Goal: Find specific page/section: Find specific page/section

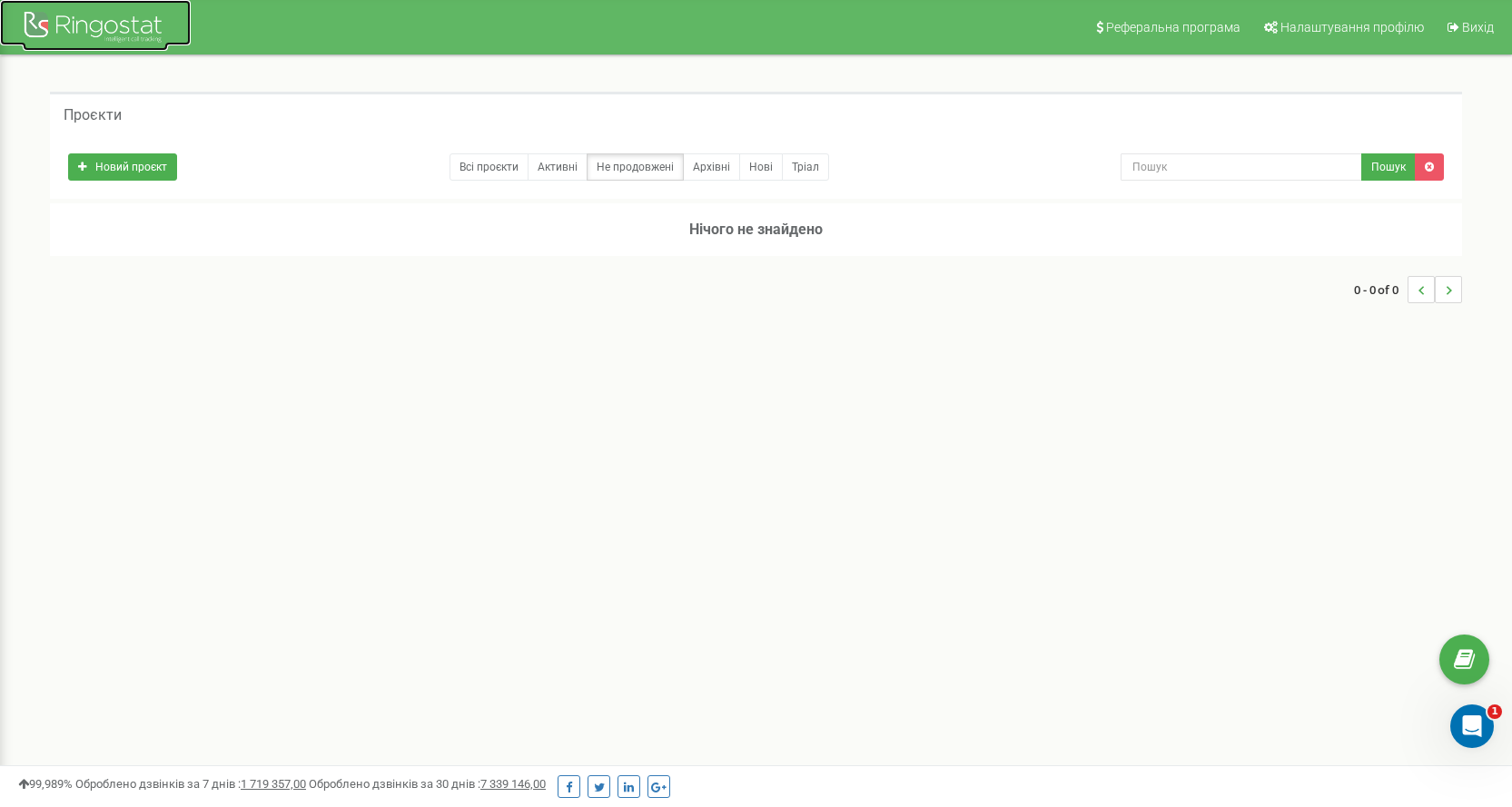
click at [95, 50] on div at bounding box center [95, 29] width 145 height 43
click at [95, 41] on div at bounding box center [95, 29] width 145 height 43
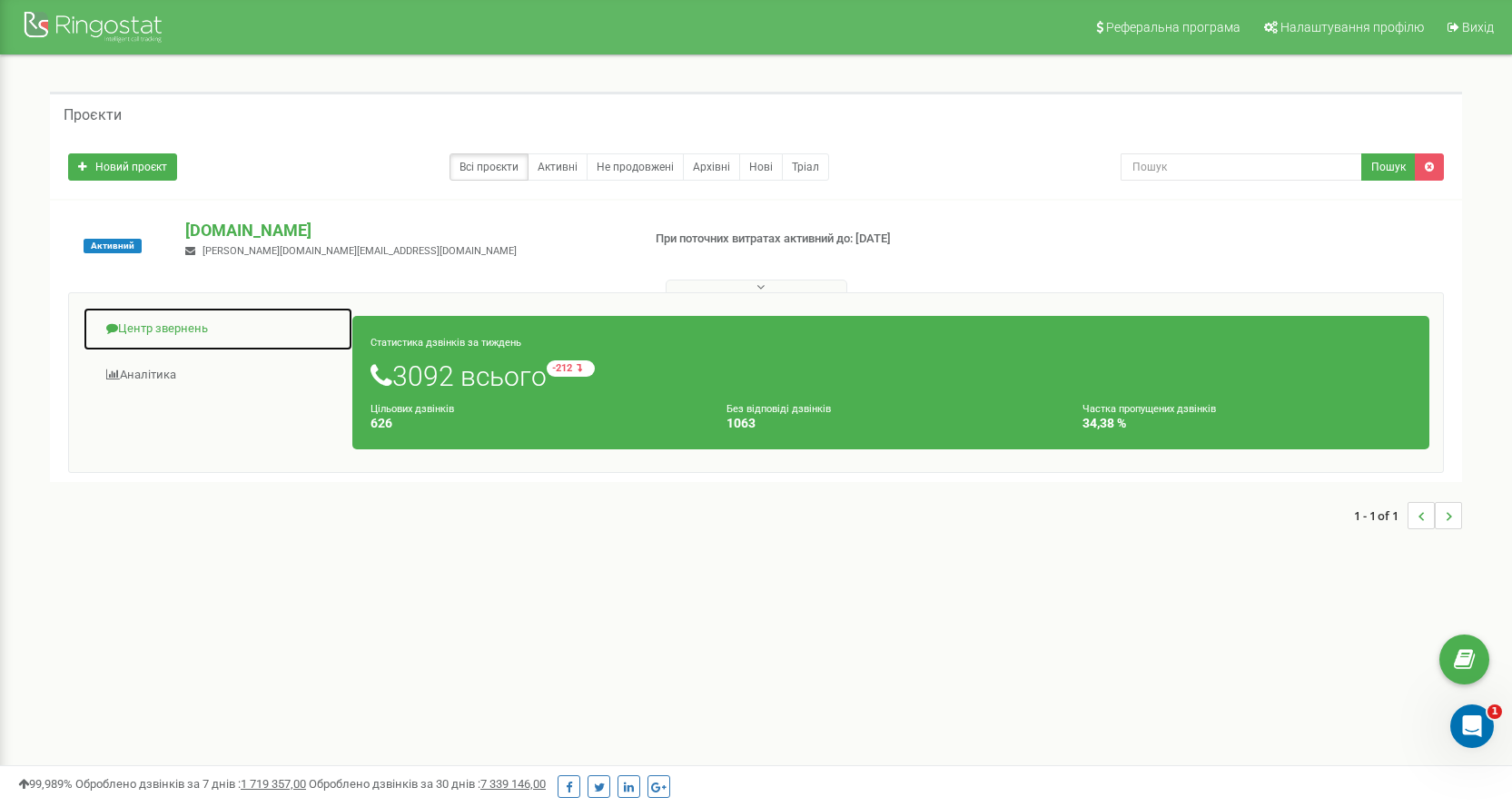
click at [147, 320] on link "Центр звернень" at bounding box center [218, 329] width 271 height 44
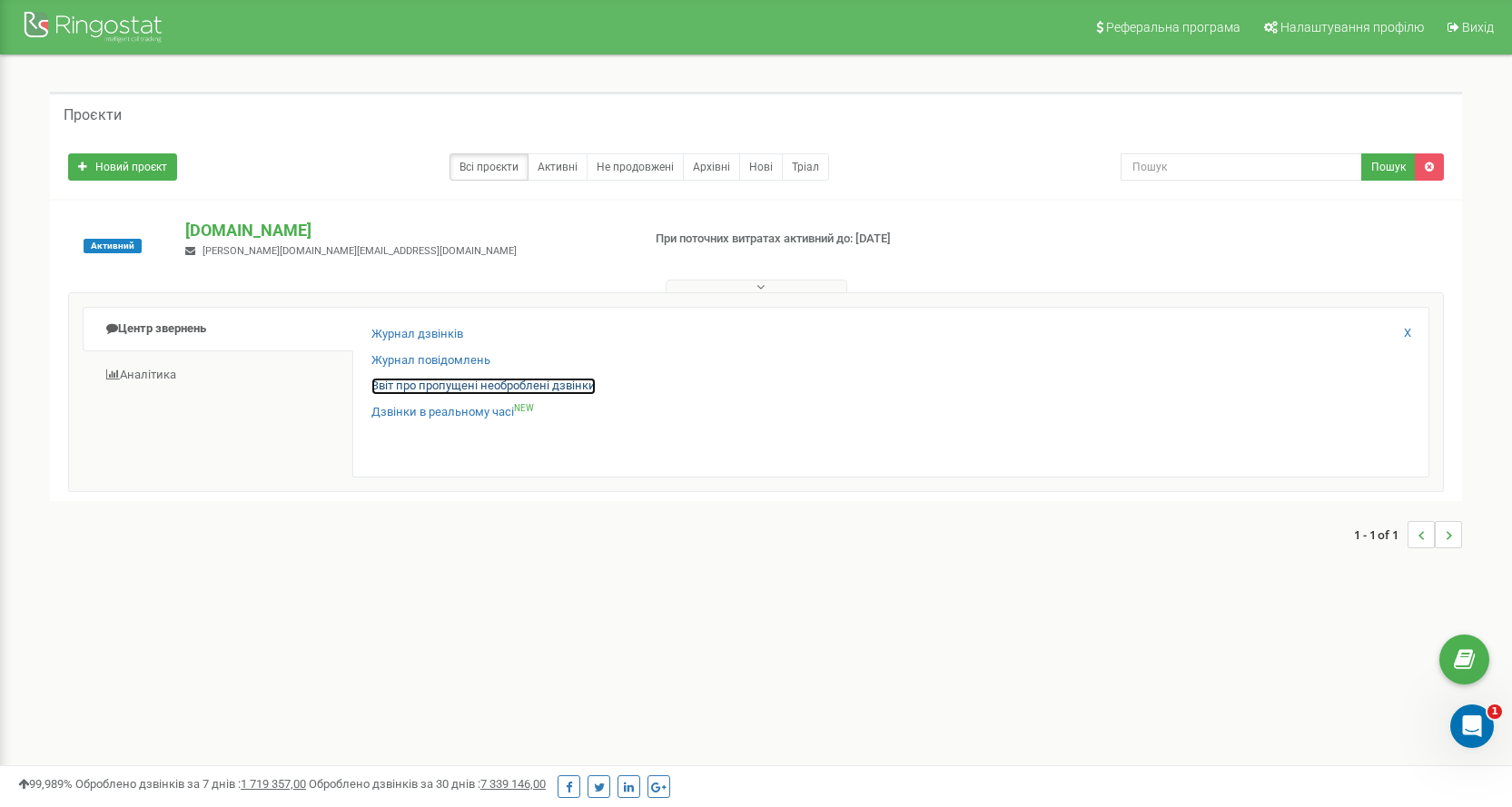
click at [448, 386] on link "Звіт про пропущені необроблені дзвінки" at bounding box center [483, 386] width 224 height 17
drag, startPoint x: 451, startPoint y: 400, endPoint x: 913, endPoint y: 690, distance: 545.5
click at [918, 705] on div "Реферальна програма Налаштування профілю Вихід Проєкти Новий проєкт Всі проєкти…" at bounding box center [756, 545] width 1512 height 1089
click at [515, 381] on link "Звіт про пропущені необроблені дзвінки" at bounding box center [483, 386] width 224 height 17
